Goal: Transaction & Acquisition: Book appointment/travel/reservation

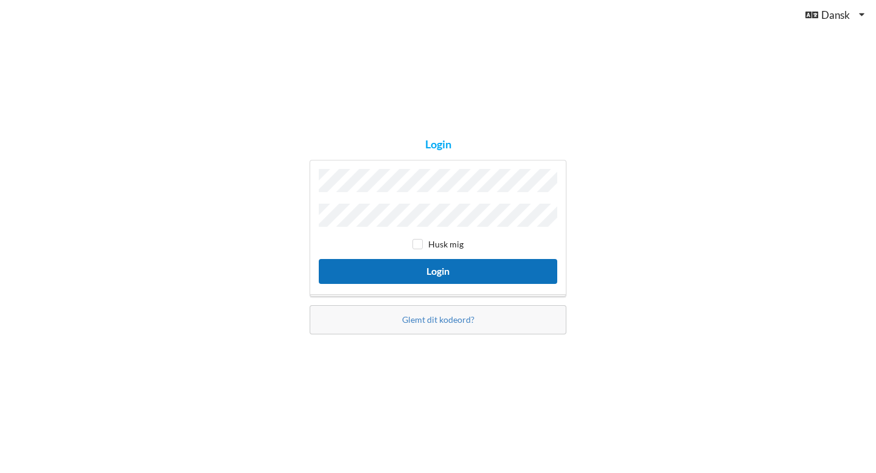
click at [400, 269] on button "Login" at bounding box center [438, 271] width 238 height 25
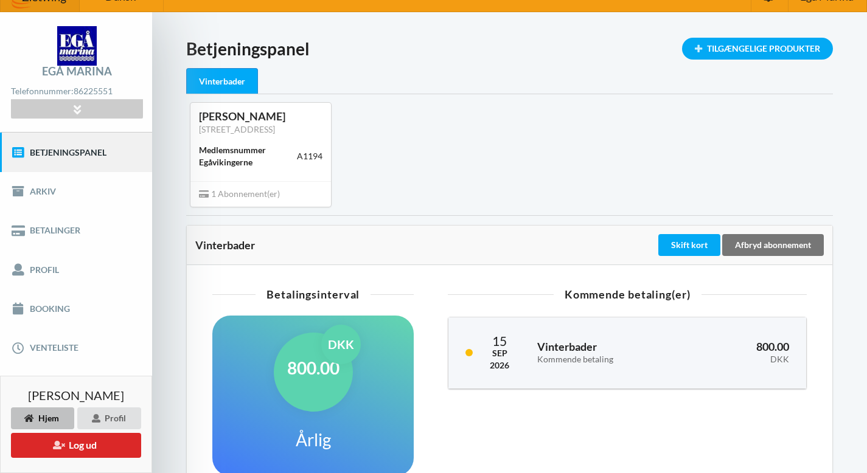
scroll to position [2, 0]
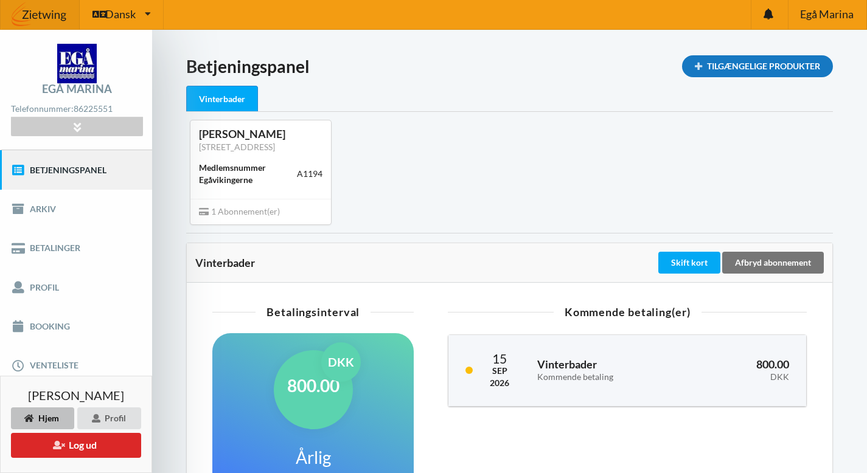
click at [776, 63] on div "Tilgængelige Produkter" at bounding box center [757, 66] width 151 height 22
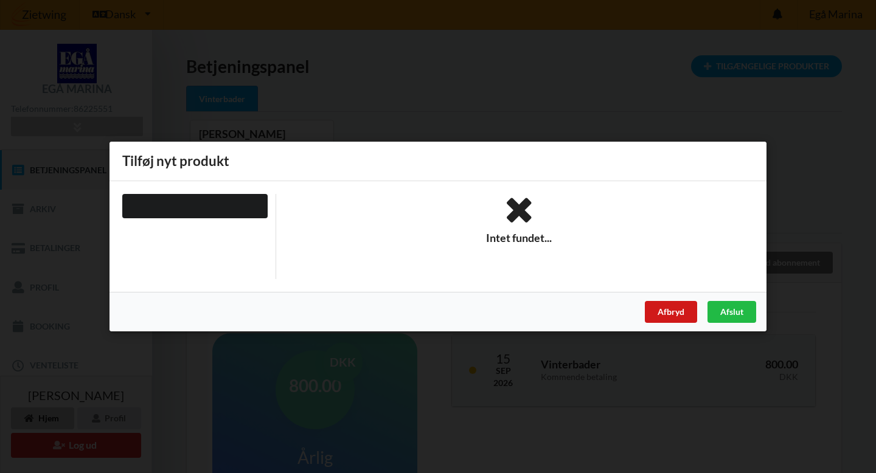
click at [683, 309] on div "Afbryd" at bounding box center [671, 312] width 52 height 22
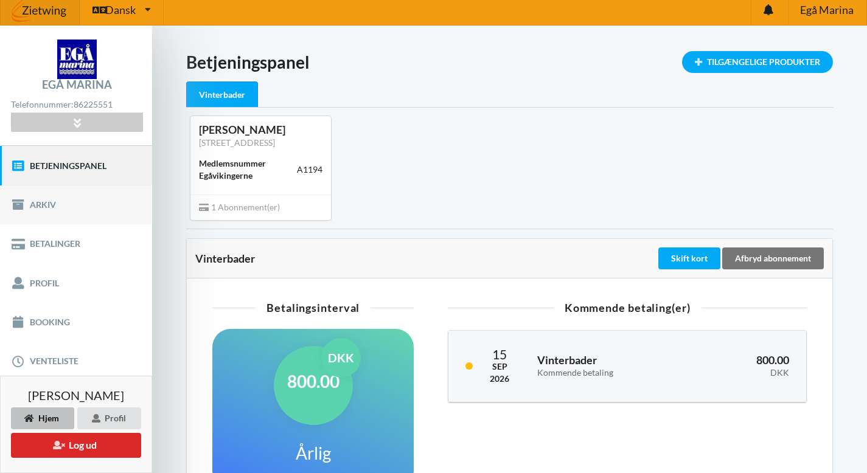
scroll to position [0, 0]
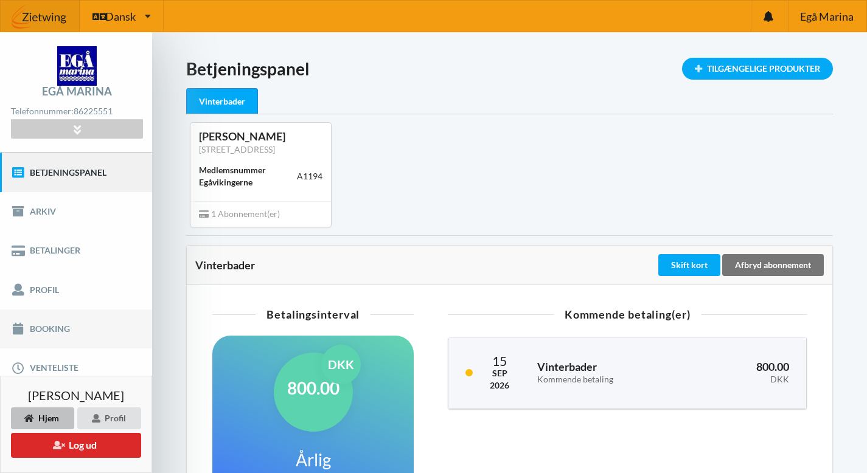
click at [51, 327] on link "Booking" at bounding box center [76, 329] width 152 height 39
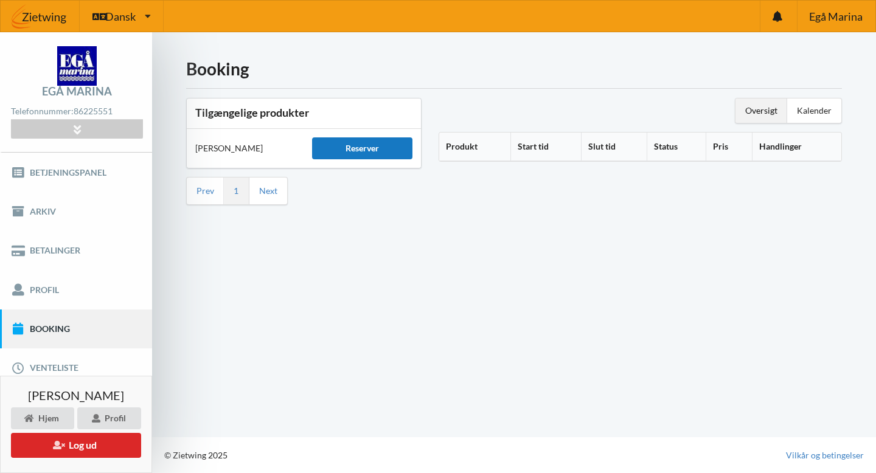
click at [364, 148] on div "Reserver" at bounding box center [362, 148] width 100 height 22
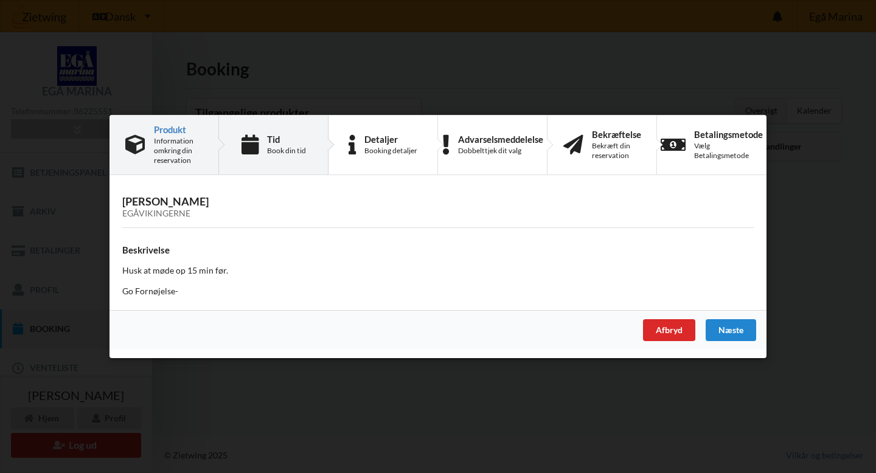
click at [255, 142] on icon at bounding box center [249, 145] width 17 height 20
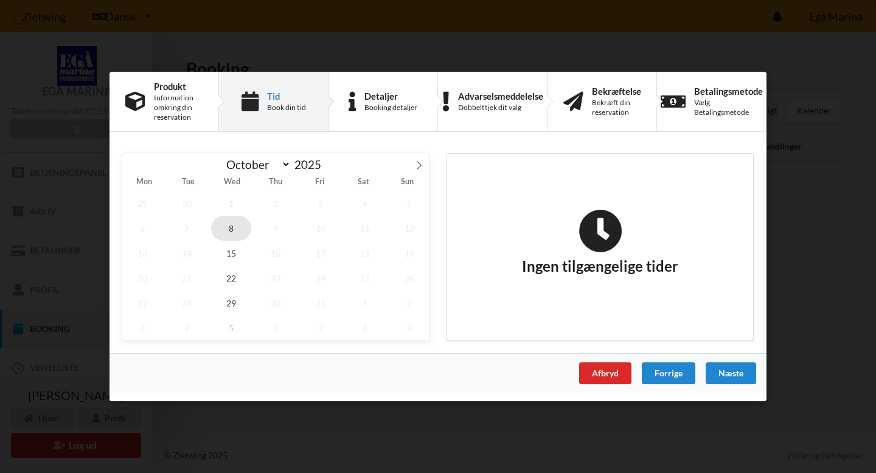
click at [233, 228] on span "8" at bounding box center [231, 228] width 40 height 25
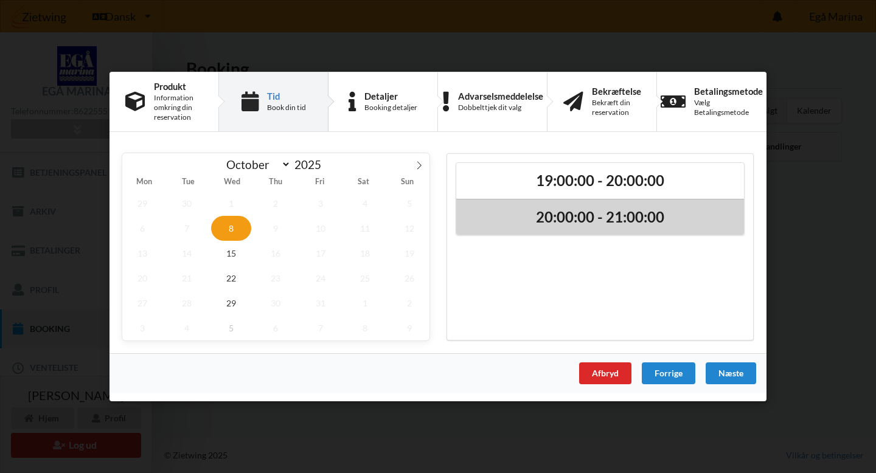
click at [552, 217] on h2 "20:00:00 - 21:00:00" at bounding box center [600, 217] width 271 height 19
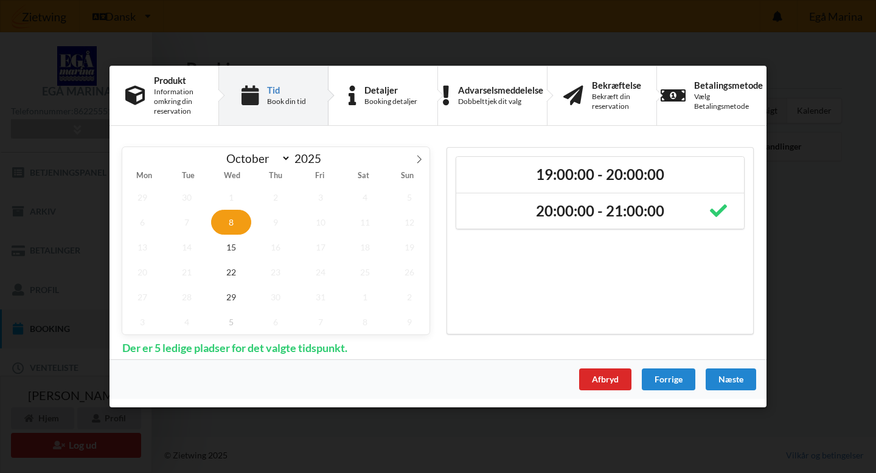
click at [726, 377] on div "Næste" at bounding box center [731, 380] width 50 height 22
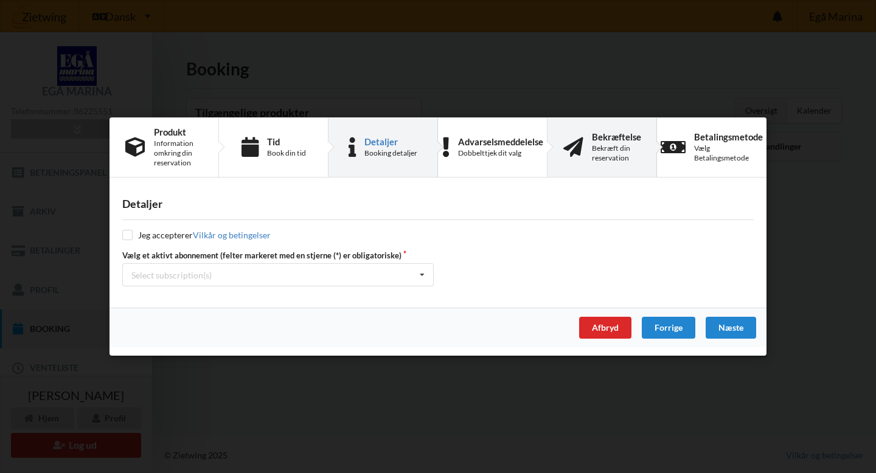
click at [614, 145] on div "Bekræft din reservation" at bounding box center [616, 153] width 49 height 19
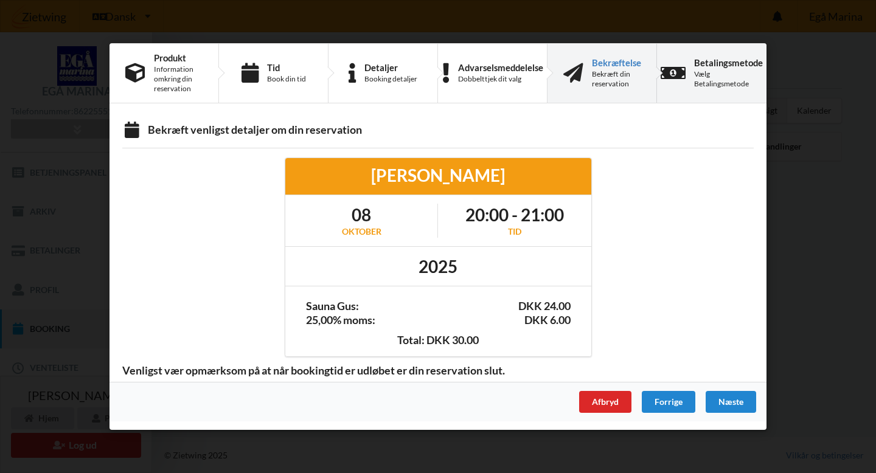
click at [687, 70] on div "Betalingsmetode Vælg Betalingsmetode" at bounding box center [711, 73] width 109 height 59
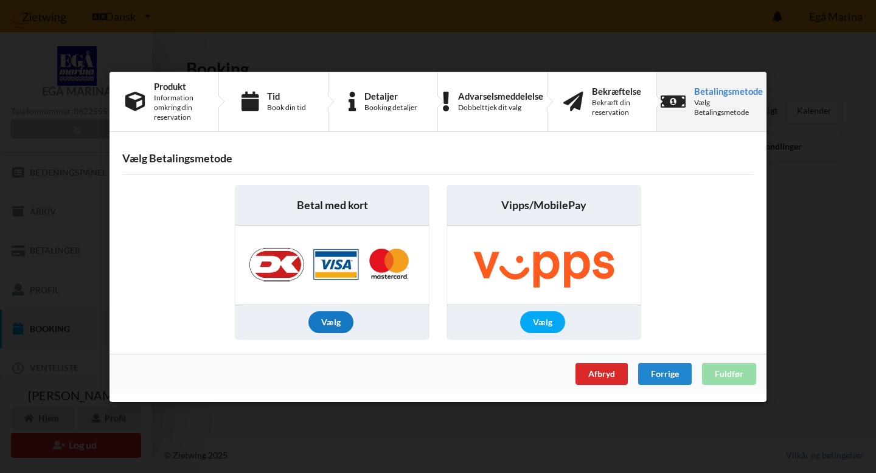
click at [338, 321] on div "Vælg" at bounding box center [330, 322] width 45 height 22
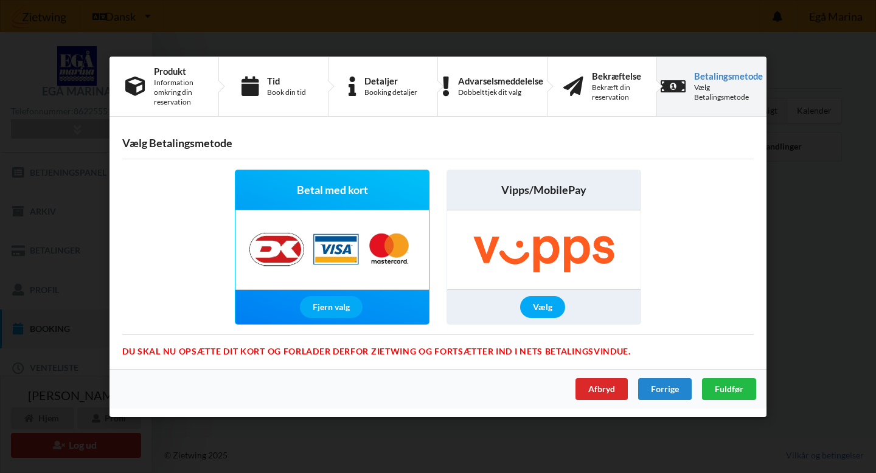
click at [665, 388] on div "Forrige" at bounding box center [665, 389] width 54 height 22
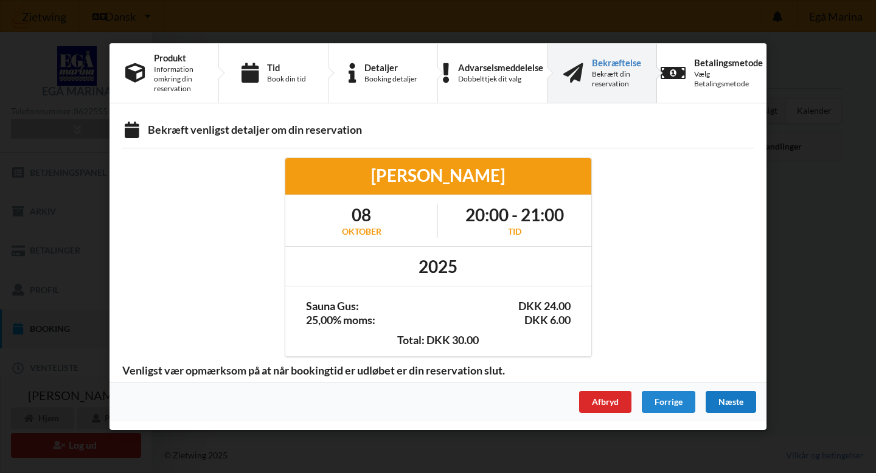
click at [731, 400] on div "Næste" at bounding box center [731, 402] width 50 height 22
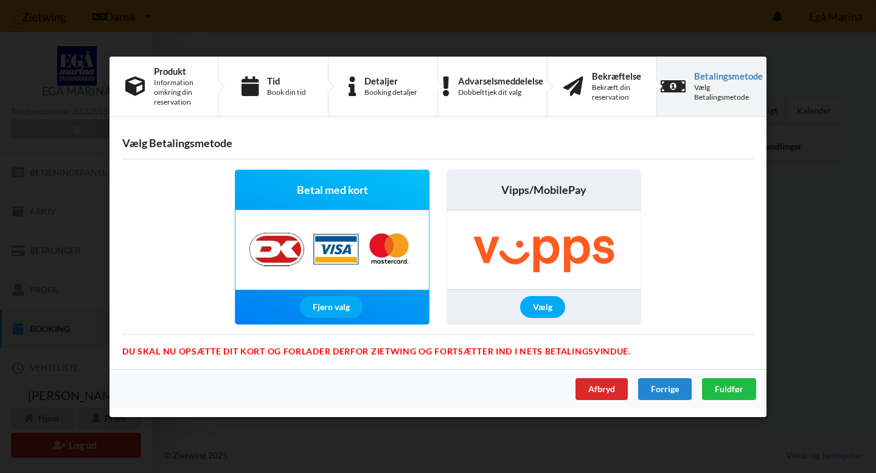
click at [279, 254] on img at bounding box center [332, 249] width 191 height 79
click at [338, 308] on div "Fjern valg" at bounding box center [331, 307] width 63 height 22
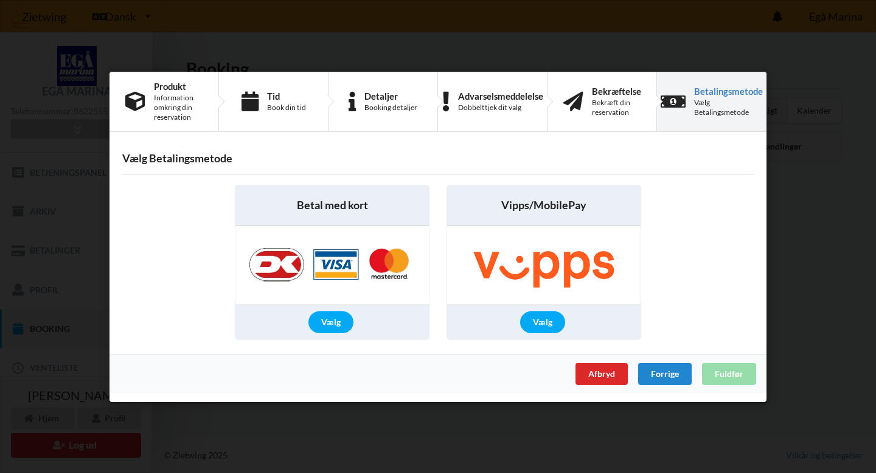
click at [327, 319] on div "Vælg" at bounding box center [330, 322] width 45 height 22
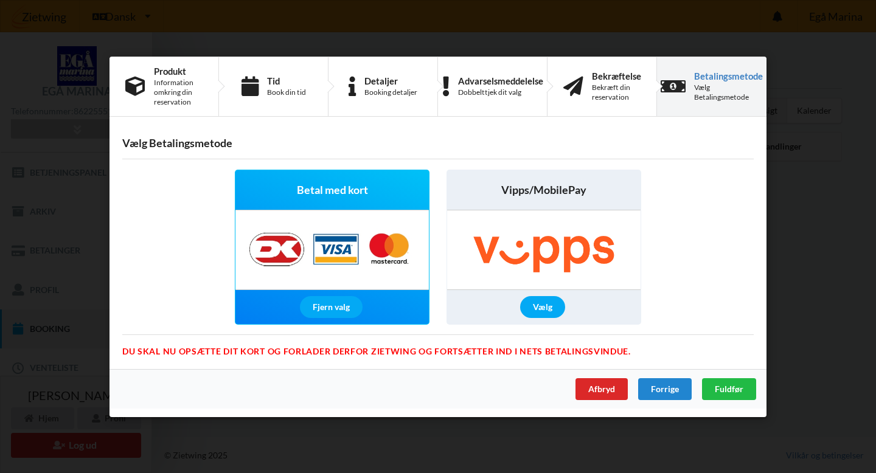
click at [726, 388] on span "Fuldfør" at bounding box center [729, 388] width 29 height 10
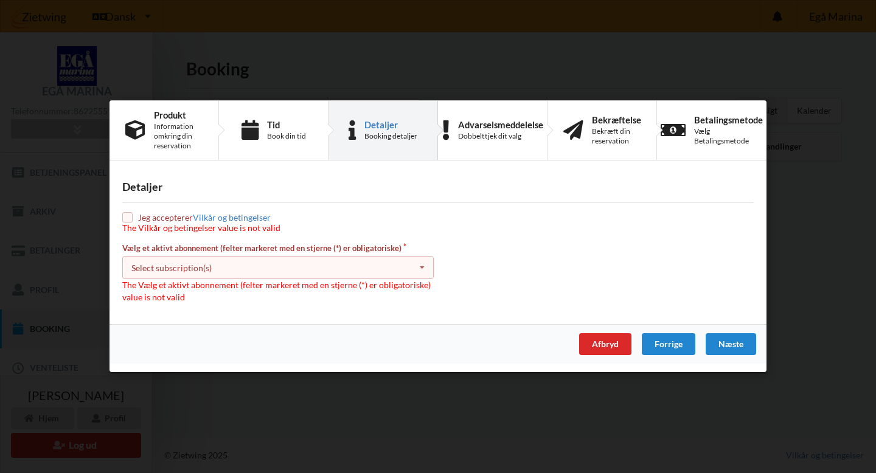
click at [131, 219] on input "checkbox" at bounding box center [127, 218] width 10 height 10
checkbox input "true"
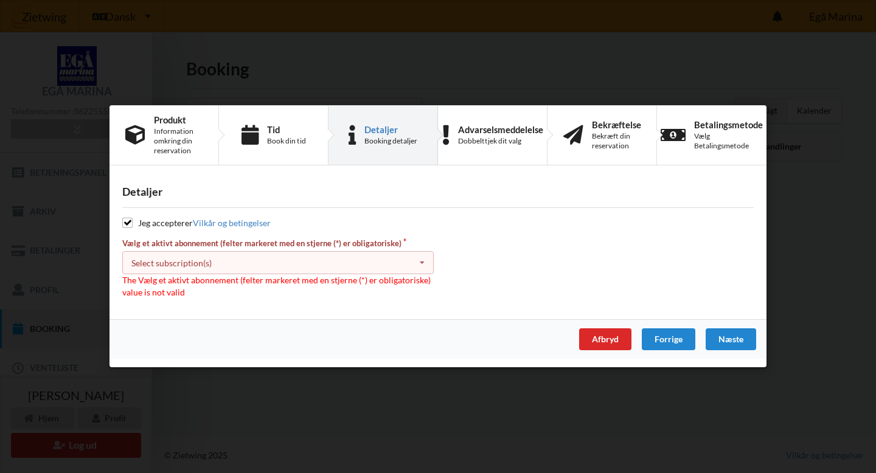
click at [295, 273] on div "Select subscription(s) * Vinterbader" at bounding box center [277, 262] width 311 height 23
click at [172, 283] on div "* Vinterbader" at bounding box center [278, 285] width 310 height 23
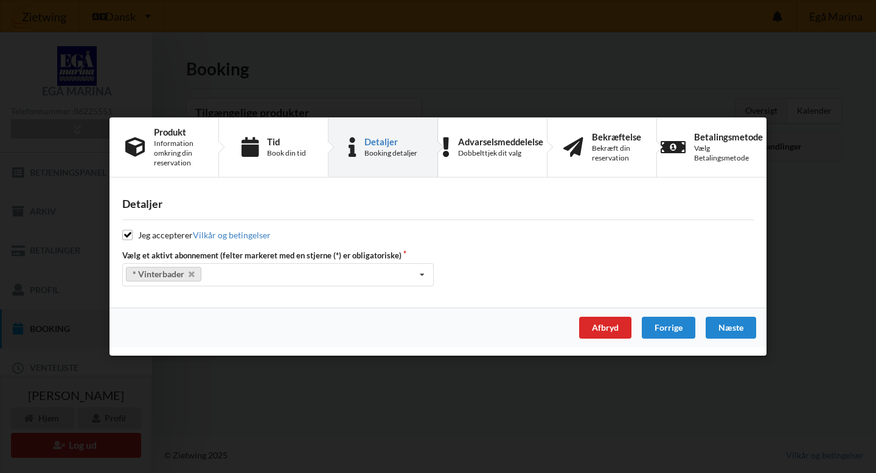
drag, startPoint x: 739, startPoint y: 326, endPoint x: 731, endPoint y: 326, distance: 8.5
click at [736, 326] on div "Næste" at bounding box center [731, 328] width 50 height 22
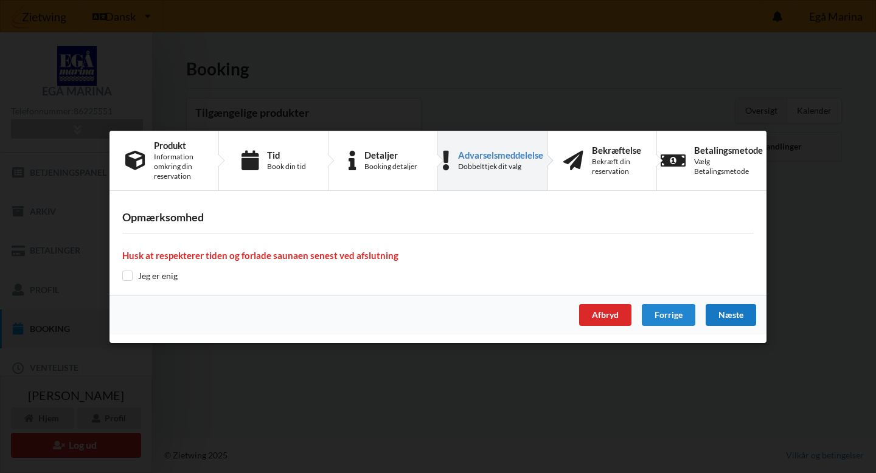
click at [731, 311] on div "Næste" at bounding box center [731, 315] width 50 height 22
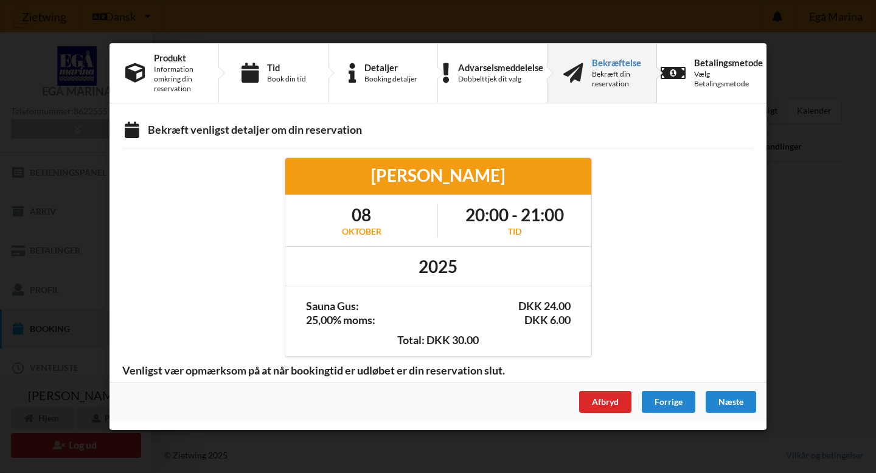
click at [603, 71] on div "Bekræft din reservation" at bounding box center [616, 78] width 49 height 19
click at [583, 69] on div "Bekræftelse Bekræft din reservation" at bounding box center [601, 73] width 109 height 59
click at [599, 73] on div "Bekræft din reservation" at bounding box center [616, 78] width 49 height 19
click at [613, 62] on div "Bekræftelse" at bounding box center [616, 63] width 49 height 10
click at [734, 399] on div "Næste" at bounding box center [731, 402] width 50 height 22
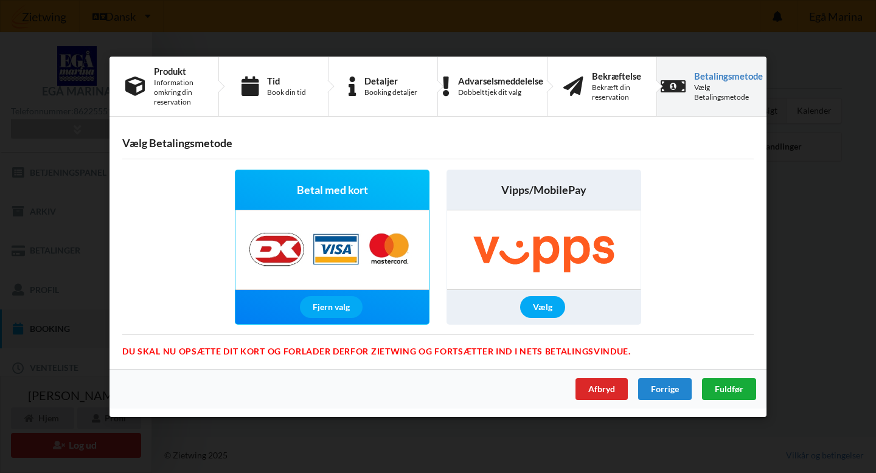
click at [724, 384] on span "Fuldfør" at bounding box center [729, 388] width 29 height 10
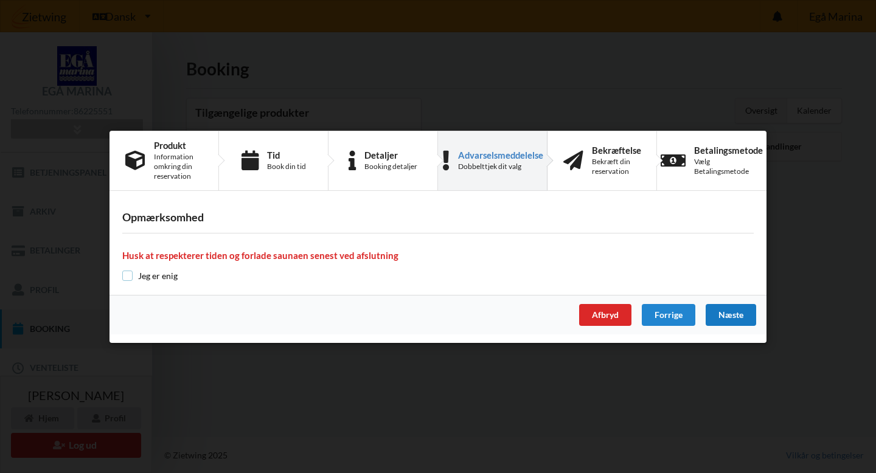
click at [129, 277] on input "checkbox" at bounding box center [127, 276] width 10 height 10
checkbox input "true"
click at [732, 316] on div "Næste" at bounding box center [731, 315] width 50 height 22
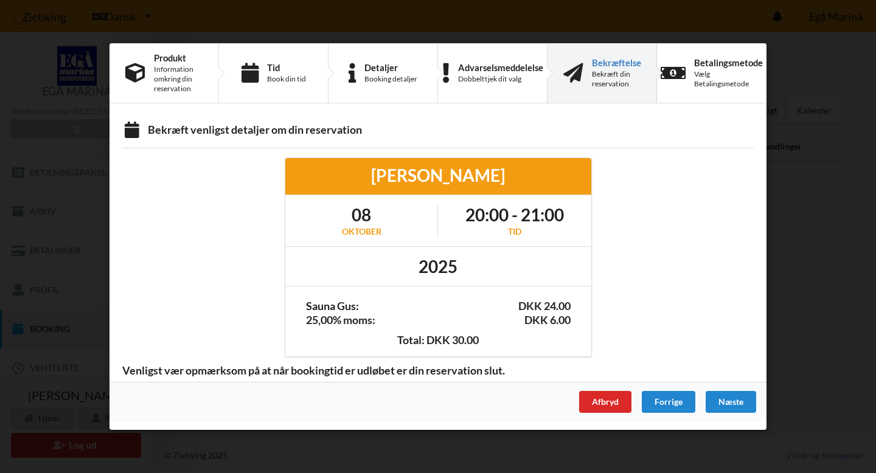
click at [602, 66] on div "Bekræftelse" at bounding box center [616, 63] width 49 height 10
click at [731, 398] on div "Næste" at bounding box center [731, 402] width 50 height 22
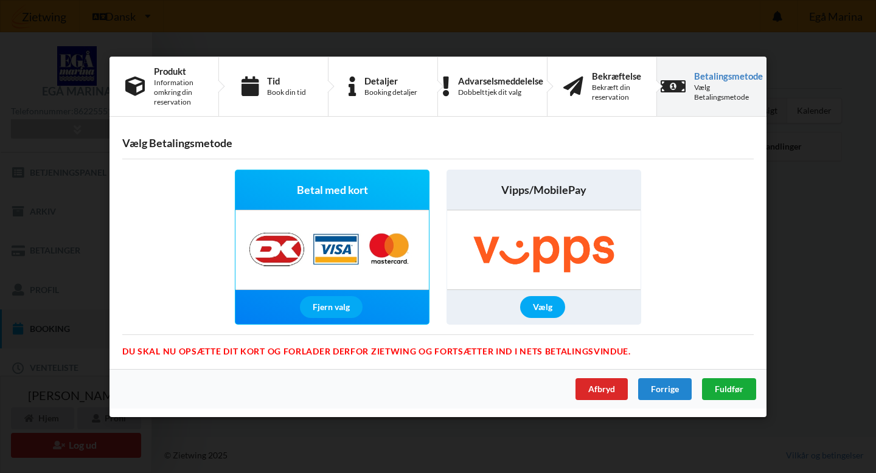
click at [733, 387] on span "Fuldfør" at bounding box center [729, 388] width 29 height 10
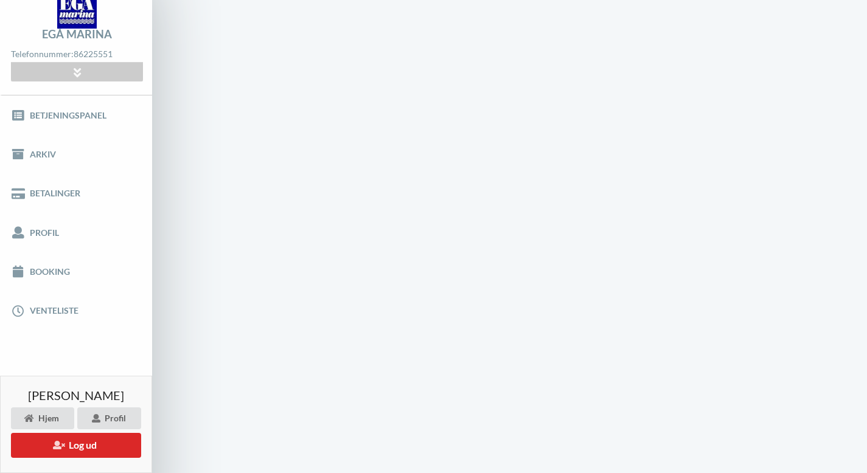
scroll to position [1, 0]
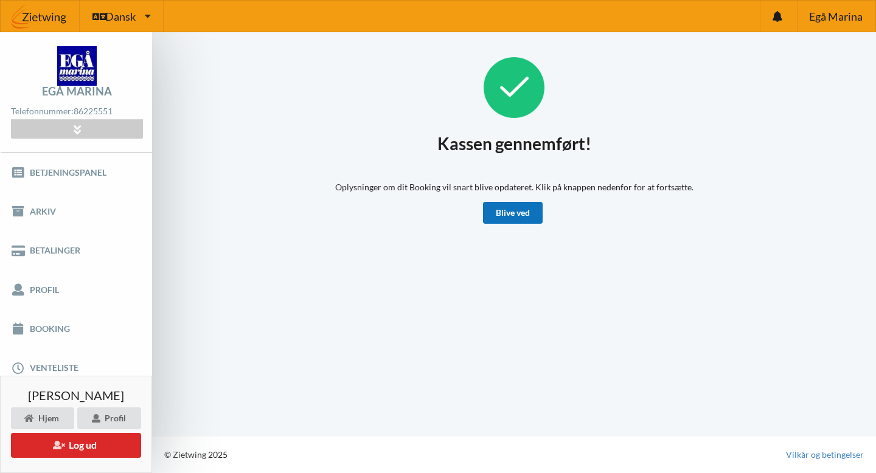
click at [507, 212] on link "Blive ved" at bounding box center [513, 213] width 60 height 22
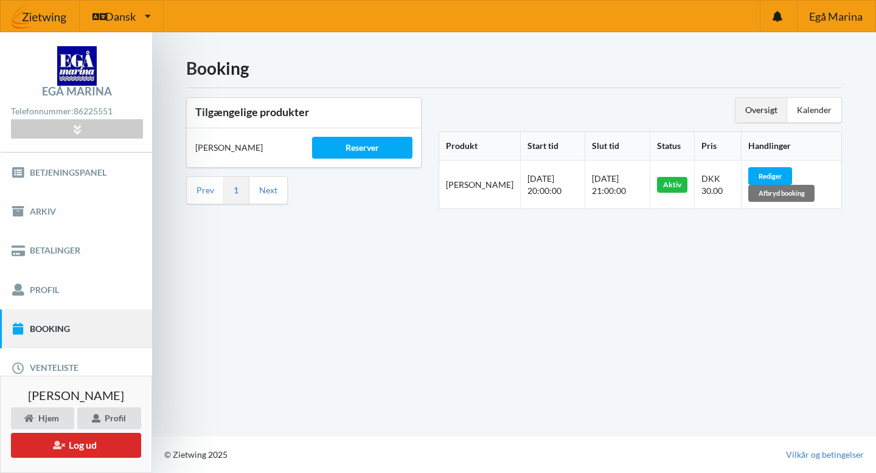
click at [237, 191] on link "1" at bounding box center [236, 190] width 5 height 11
click at [274, 190] on link "Next" at bounding box center [268, 190] width 18 height 11
click at [44, 440] on button "Log ud" at bounding box center [76, 445] width 130 height 25
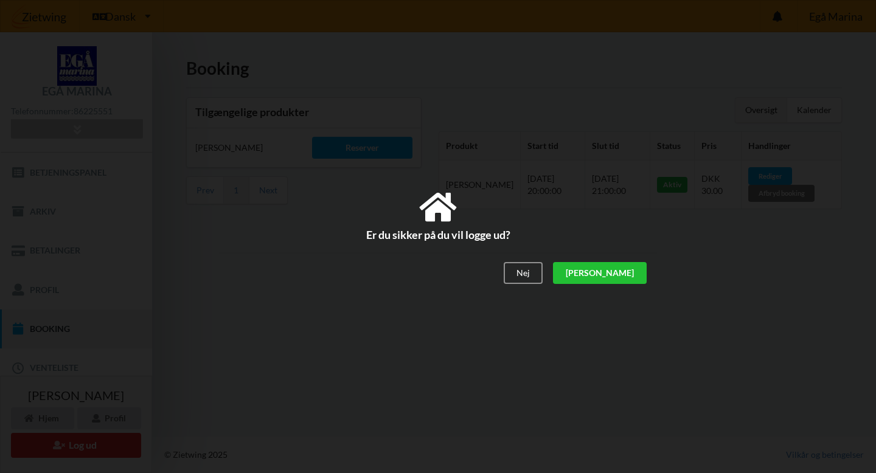
click at [631, 276] on div "[PERSON_NAME]" at bounding box center [600, 274] width 94 height 22
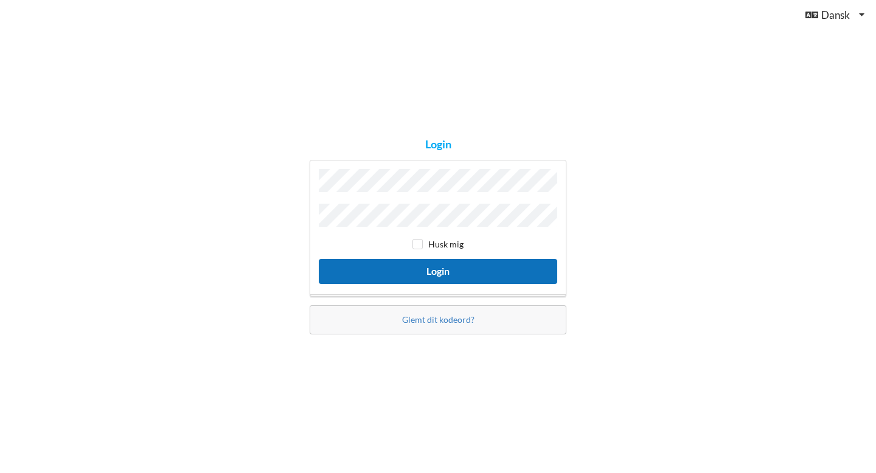
click at [421, 267] on button "Login" at bounding box center [438, 271] width 238 height 25
